Goal: Communication & Community: Answer question/provide support

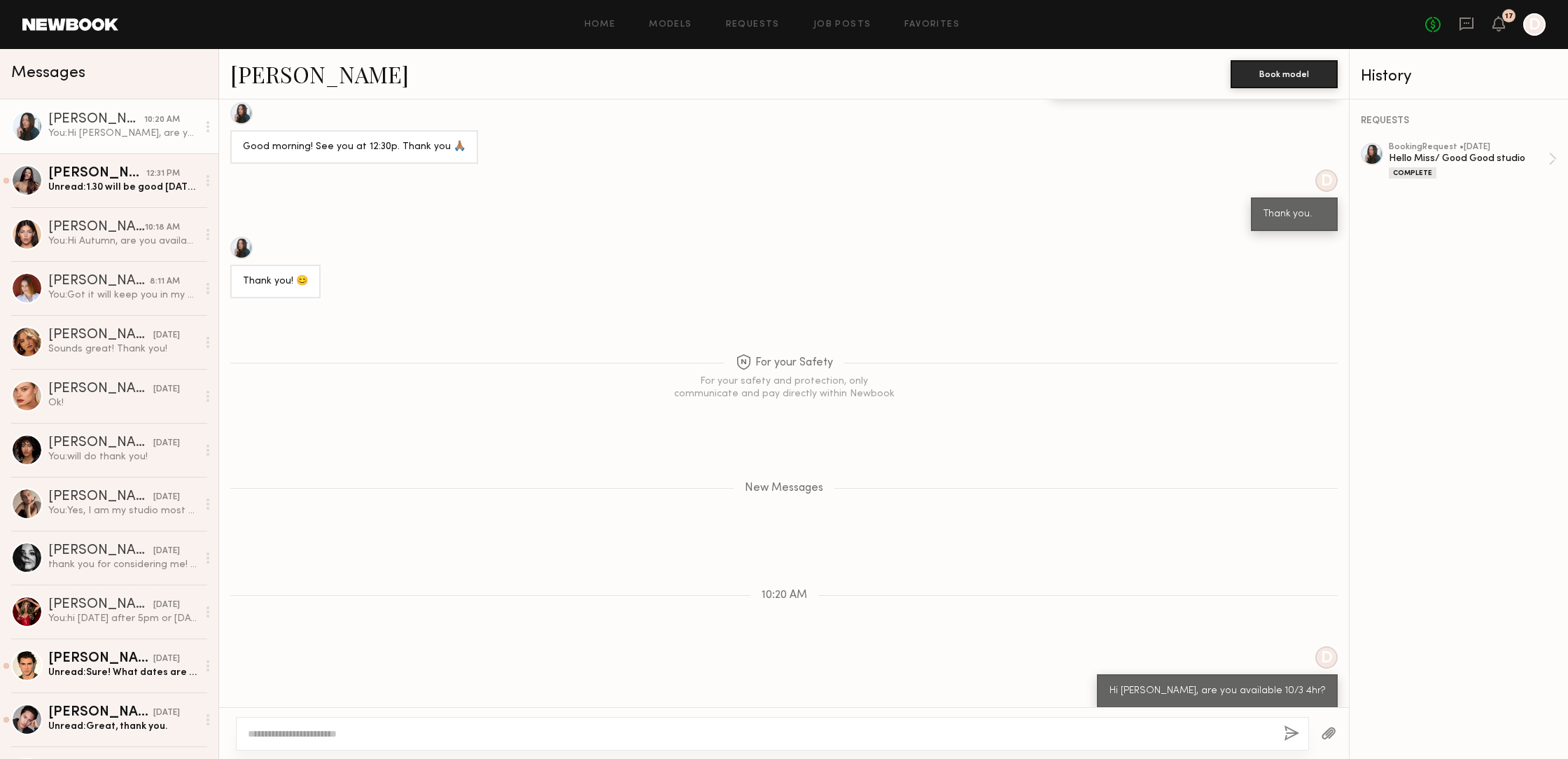
scroll to position [989, 0]
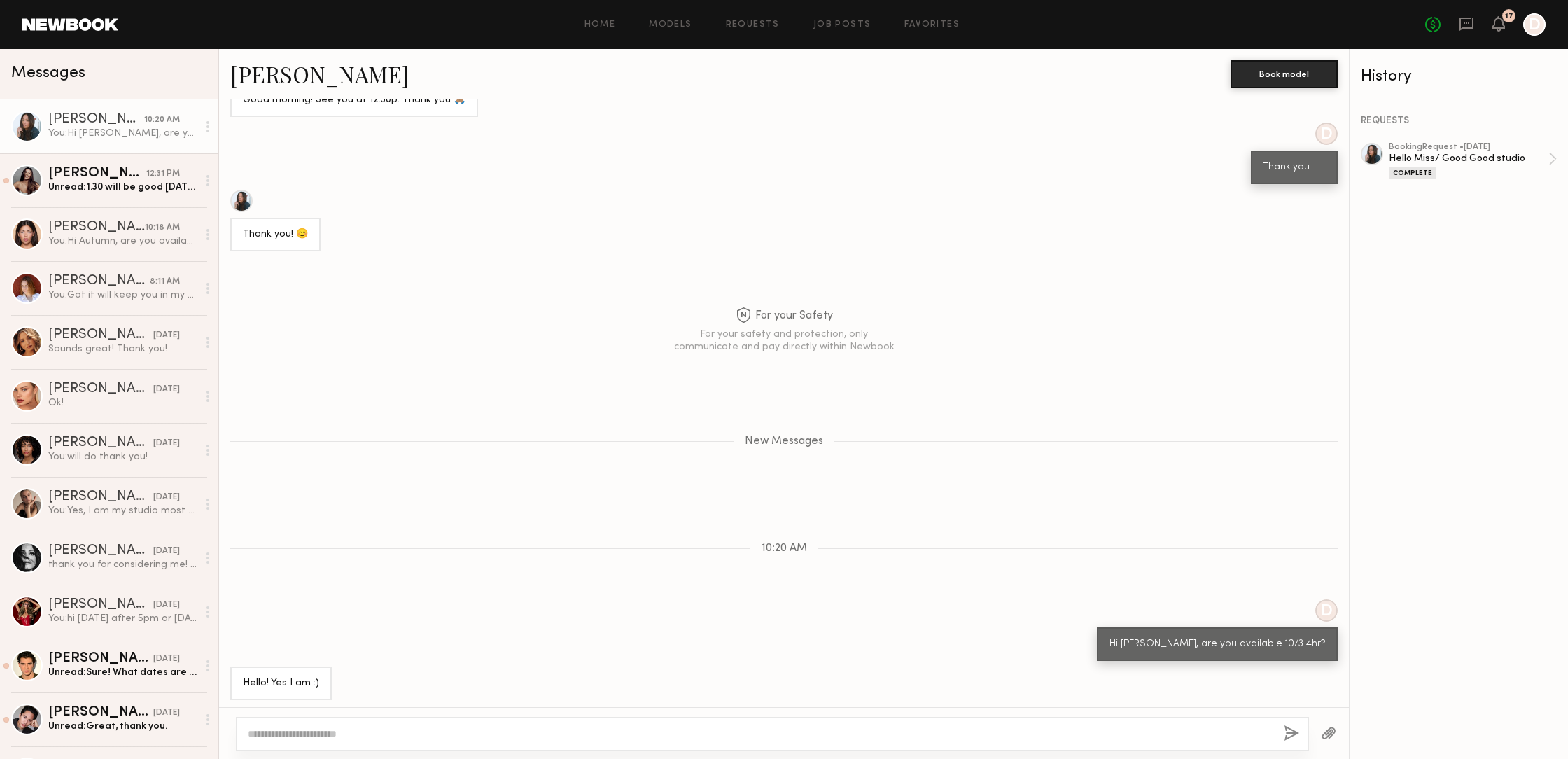
click at [329, 733] on textarea at bounding box center [760, 734] width 1025 height 14
type textarea "*"
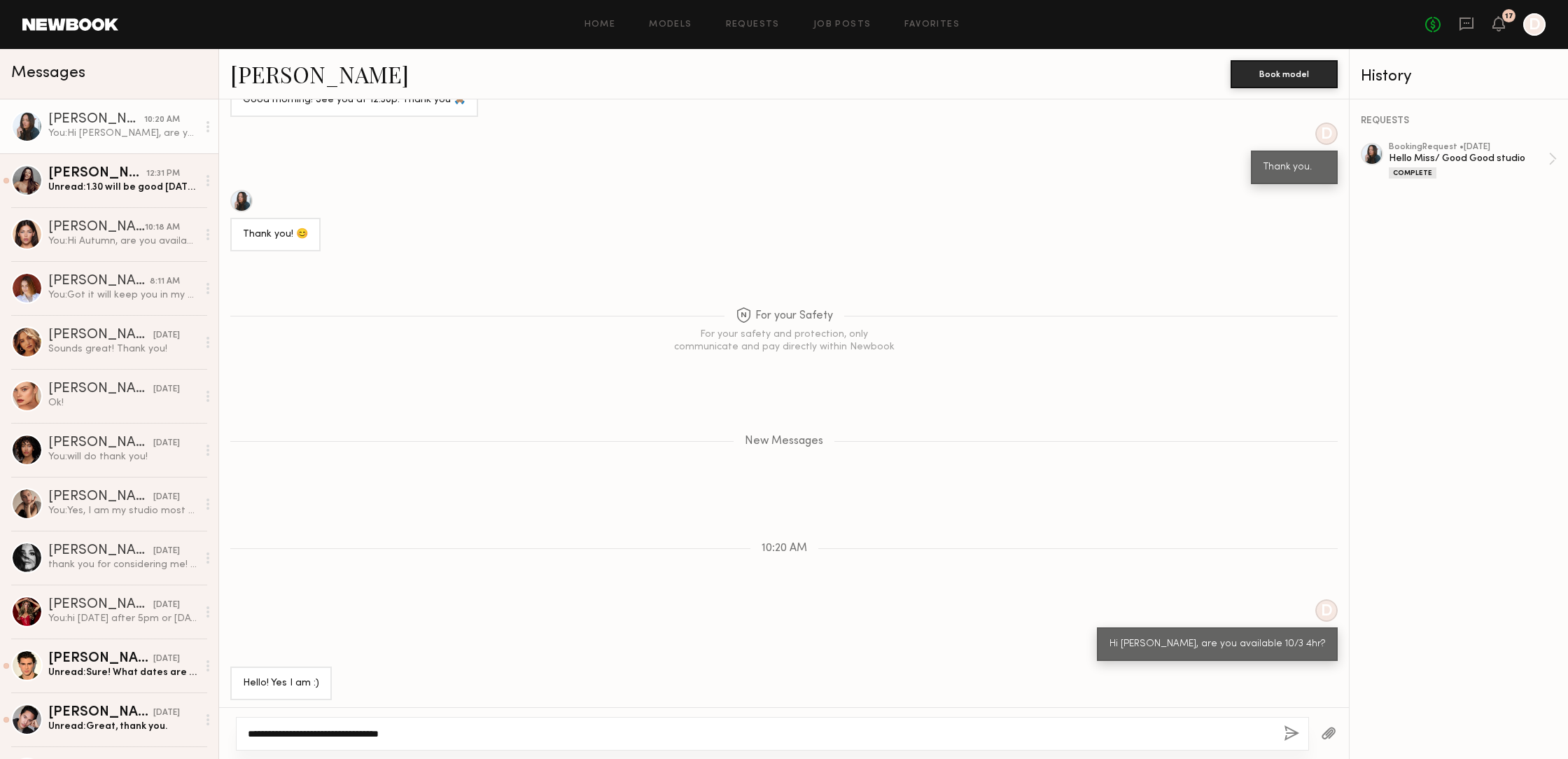
type textarea "**********"
click at [1292, 735] on button "button" at bounding box center [1292, 734] width 15 height 18
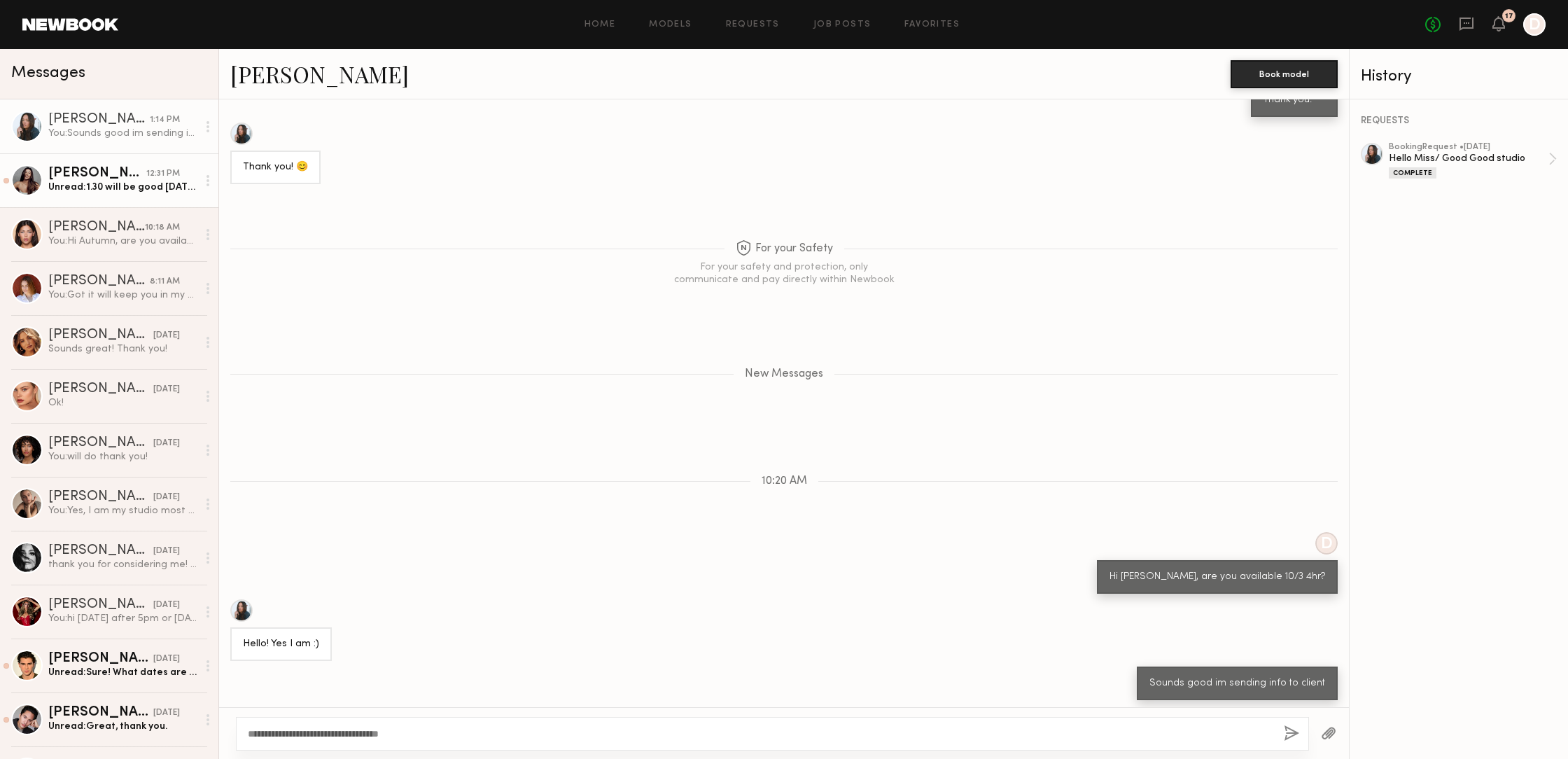
click at [115, 186] on div "Unread: 1.30 will be good tomorrow, see you then" at bounding box center [123, 188] width 149 height 14
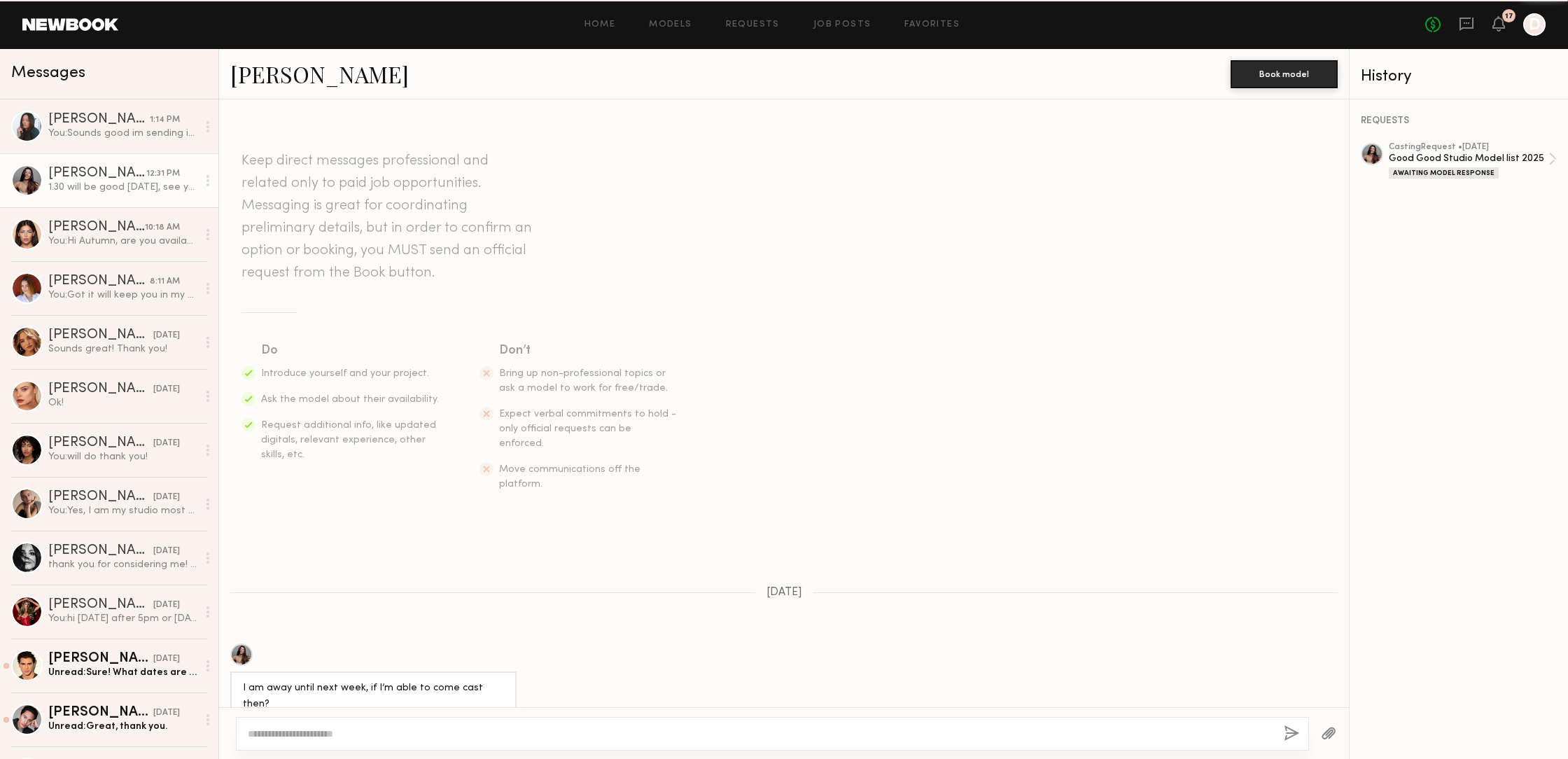
scroll to position [887, 0]
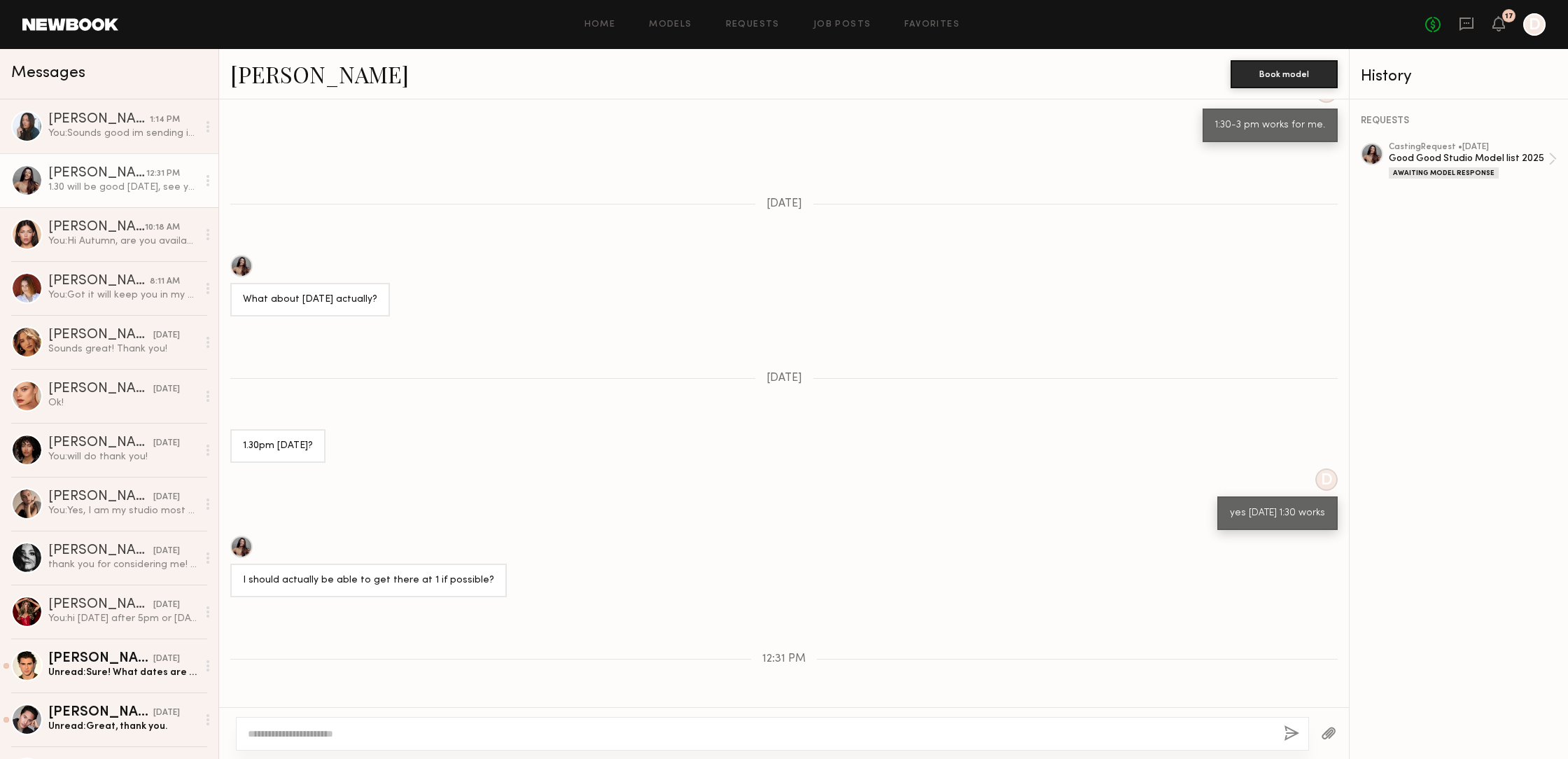
click at [239, 536] on div at bounding box center [242, 547] width 23 height 23
click at [110, 239] on div "You: Hi Autumn, are you available 10/3 4hr?" at bounding box center [123, 241] width 149 height 14
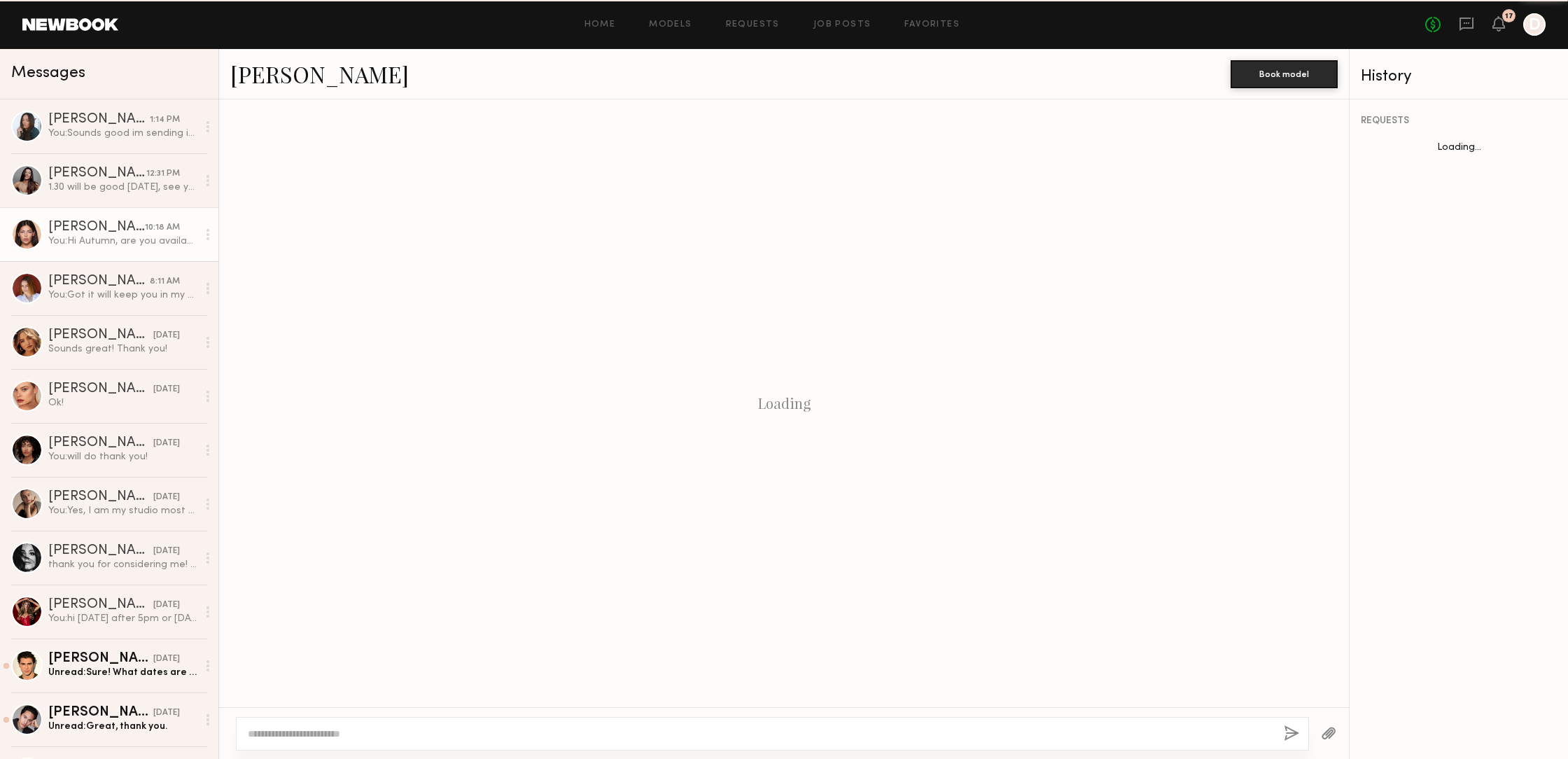
scroll to position [401, 0]
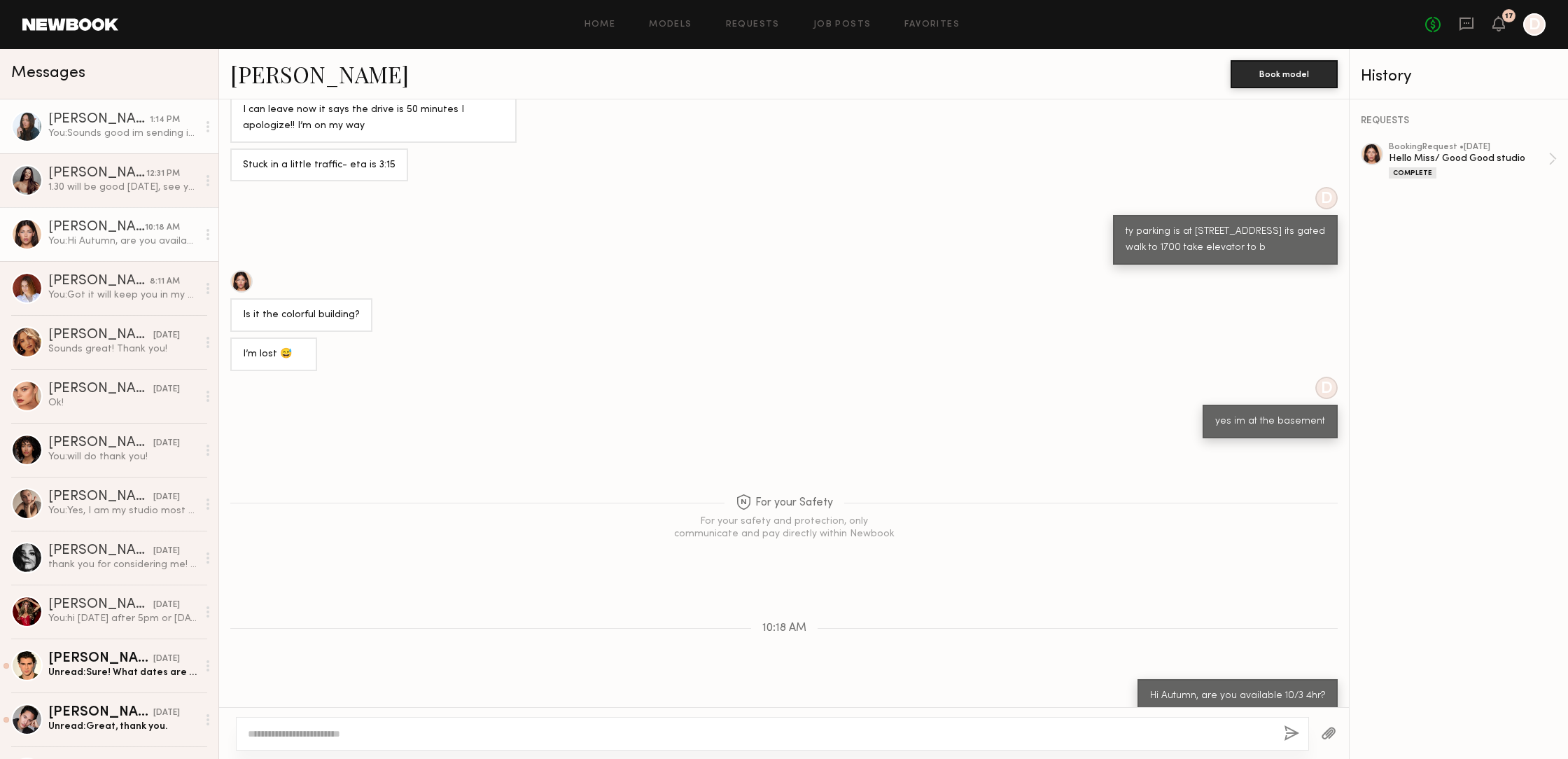
click at [63, 117] on div "Tyrie R." at bounding box center [99, 119] width 101 height 14
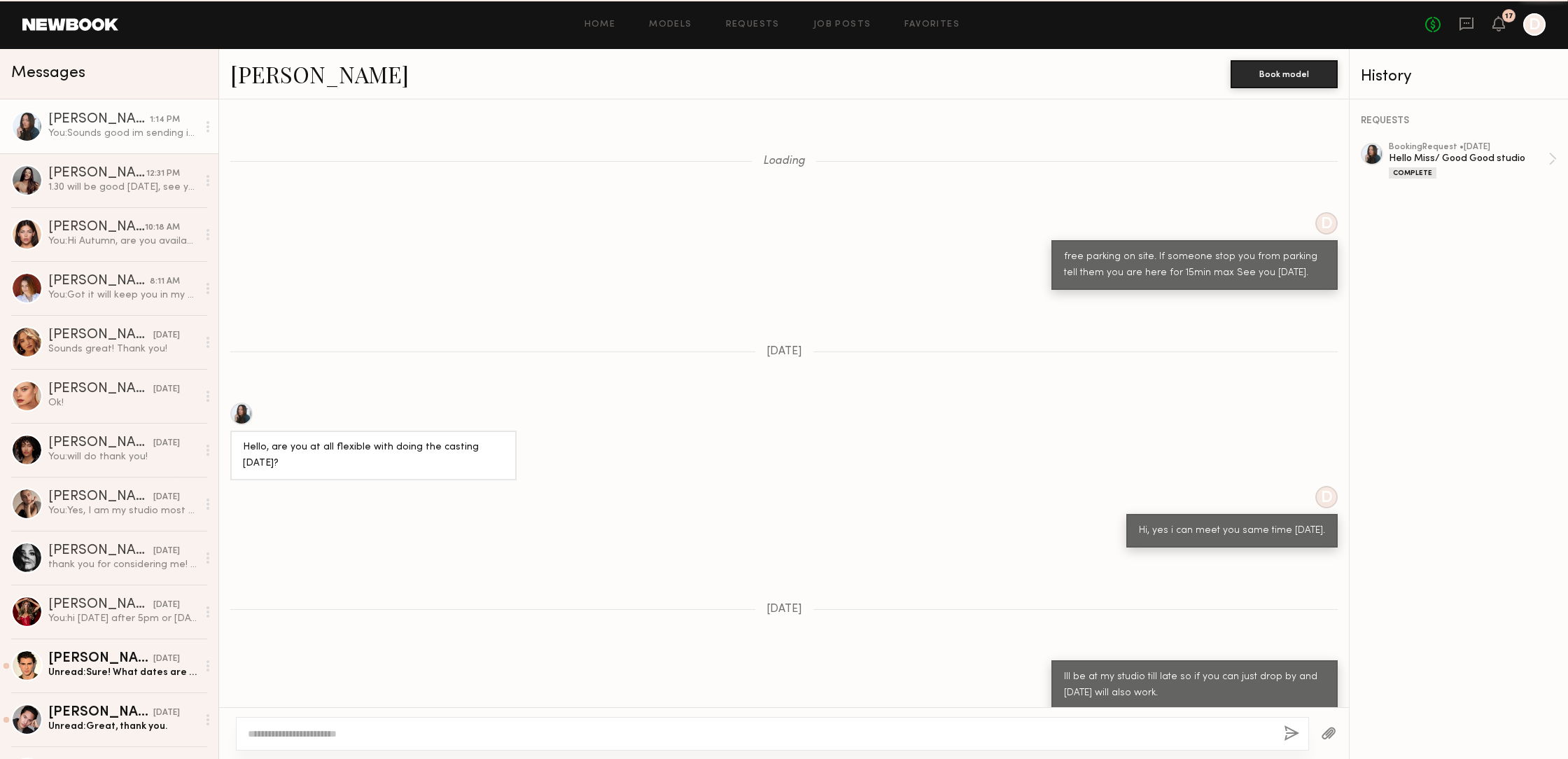
scroll to position [949, 0]
